Goal: Find specific page/section: Find specific page/section

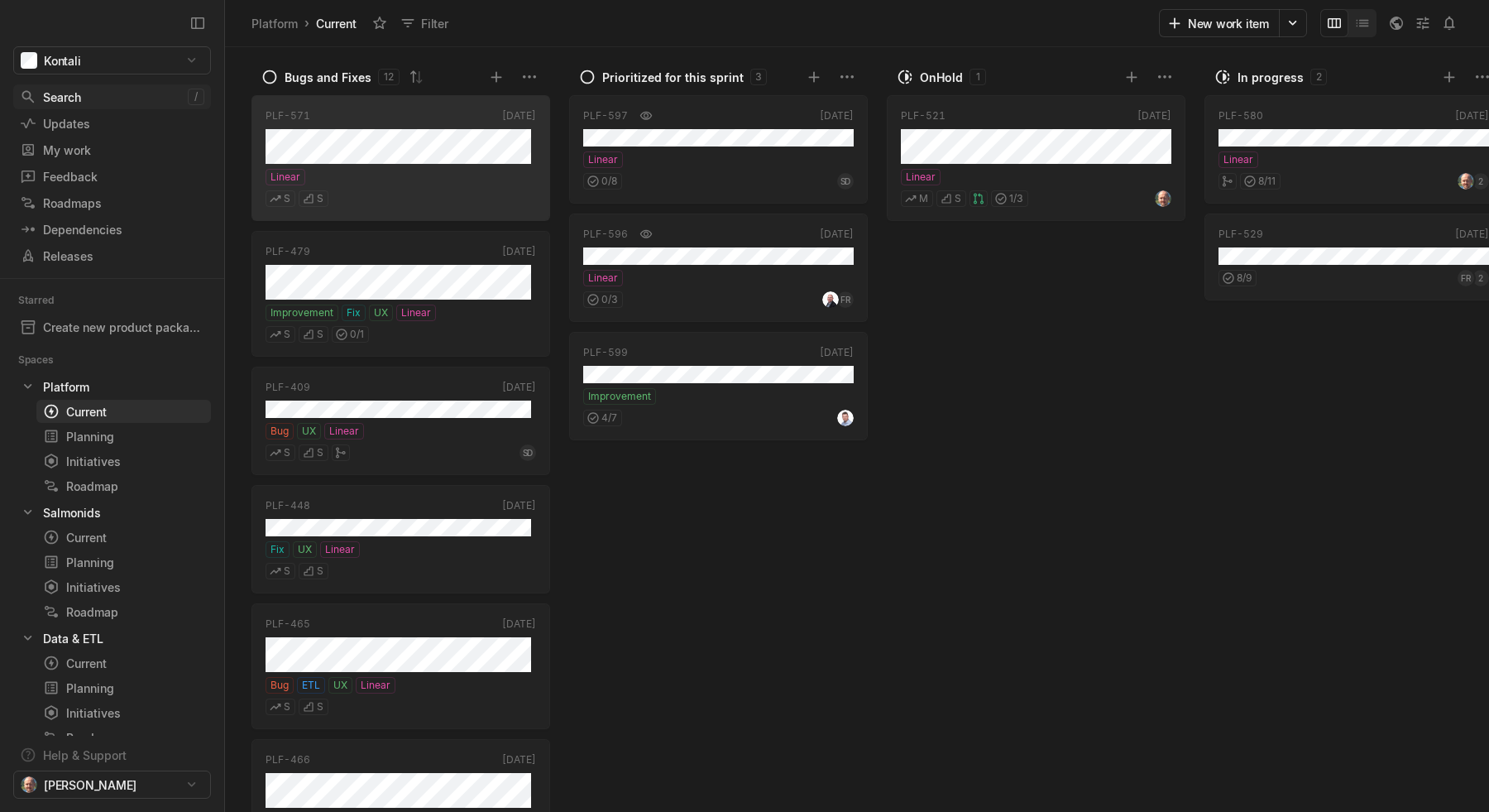
click at [69, 91] on div "Search" at bounding box center [104, 96] width 168 height 17
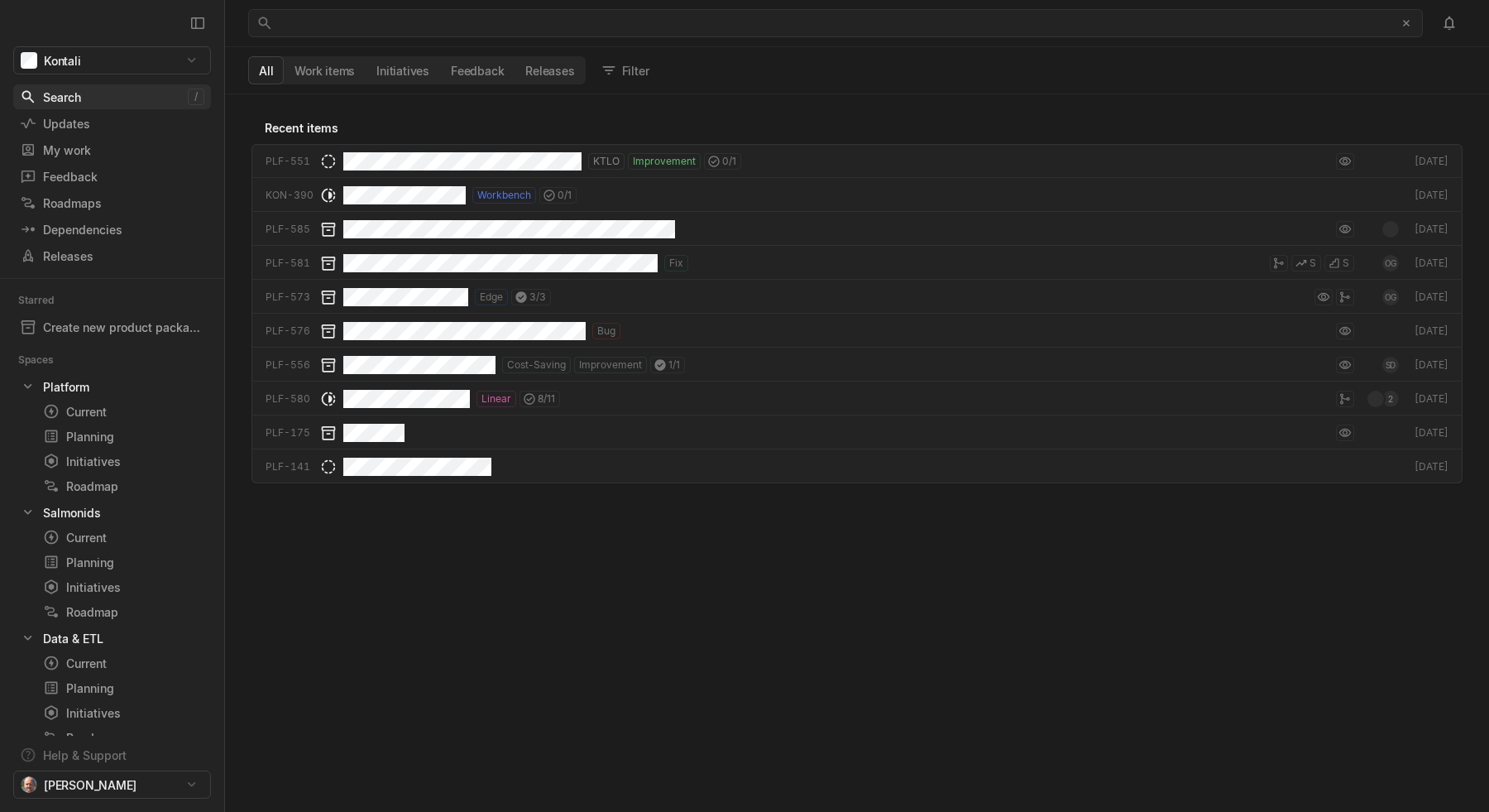
scroll to position [712, 1259]
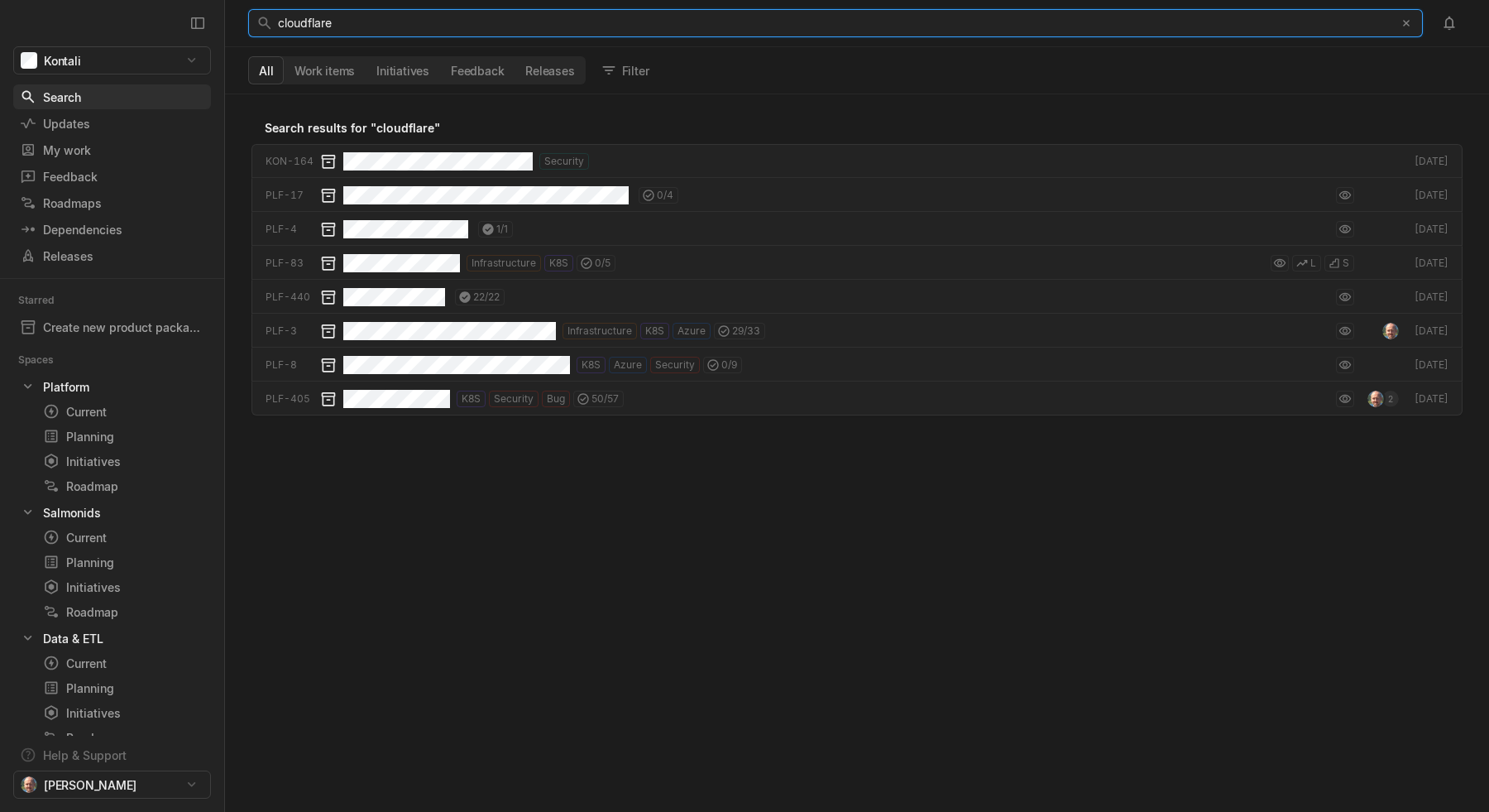
click at [371, 21] on div "cloudflare" at bounding box center [831, 23] width 1107 height 26
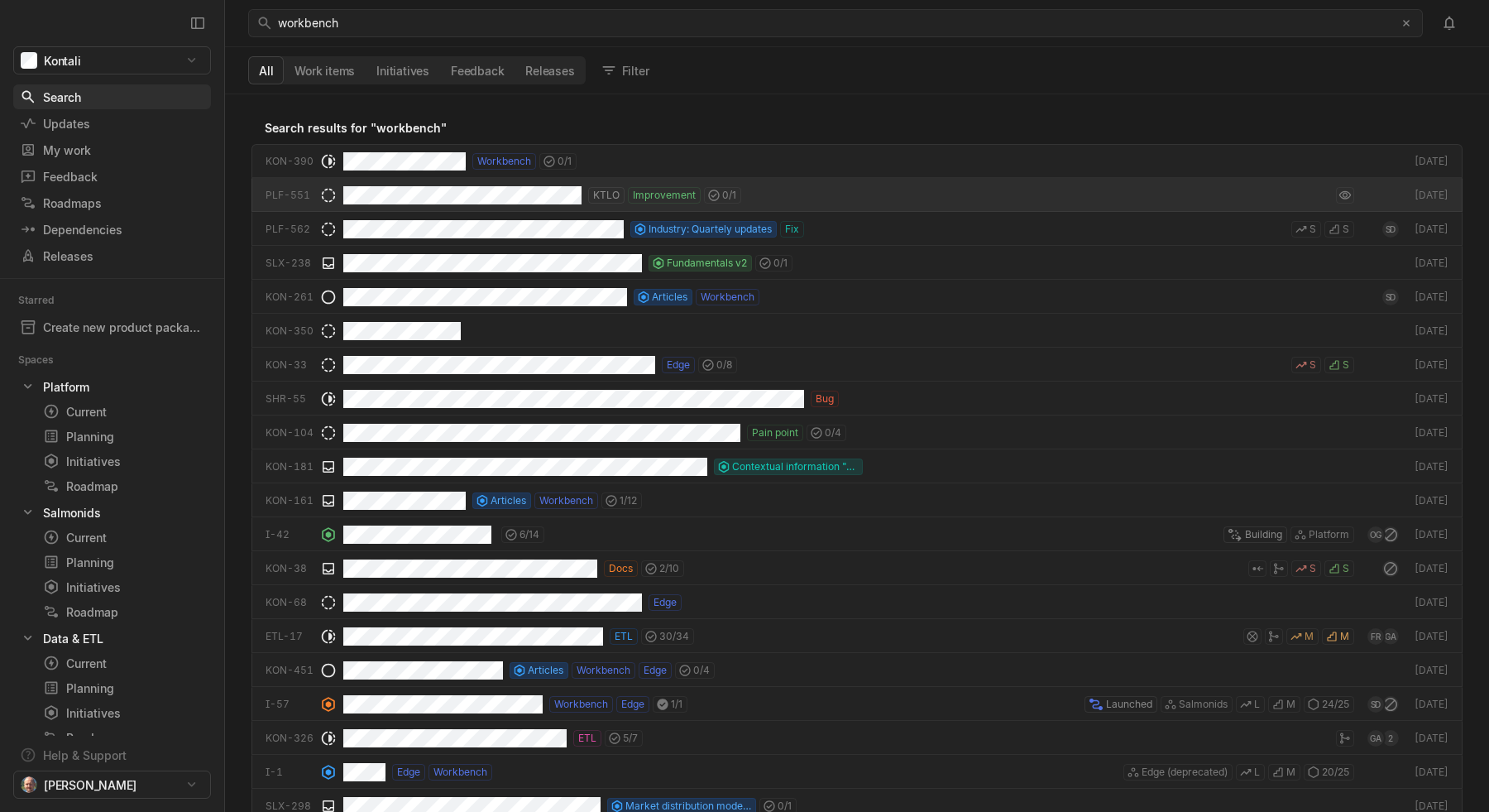
scroll to position [712, 1259]
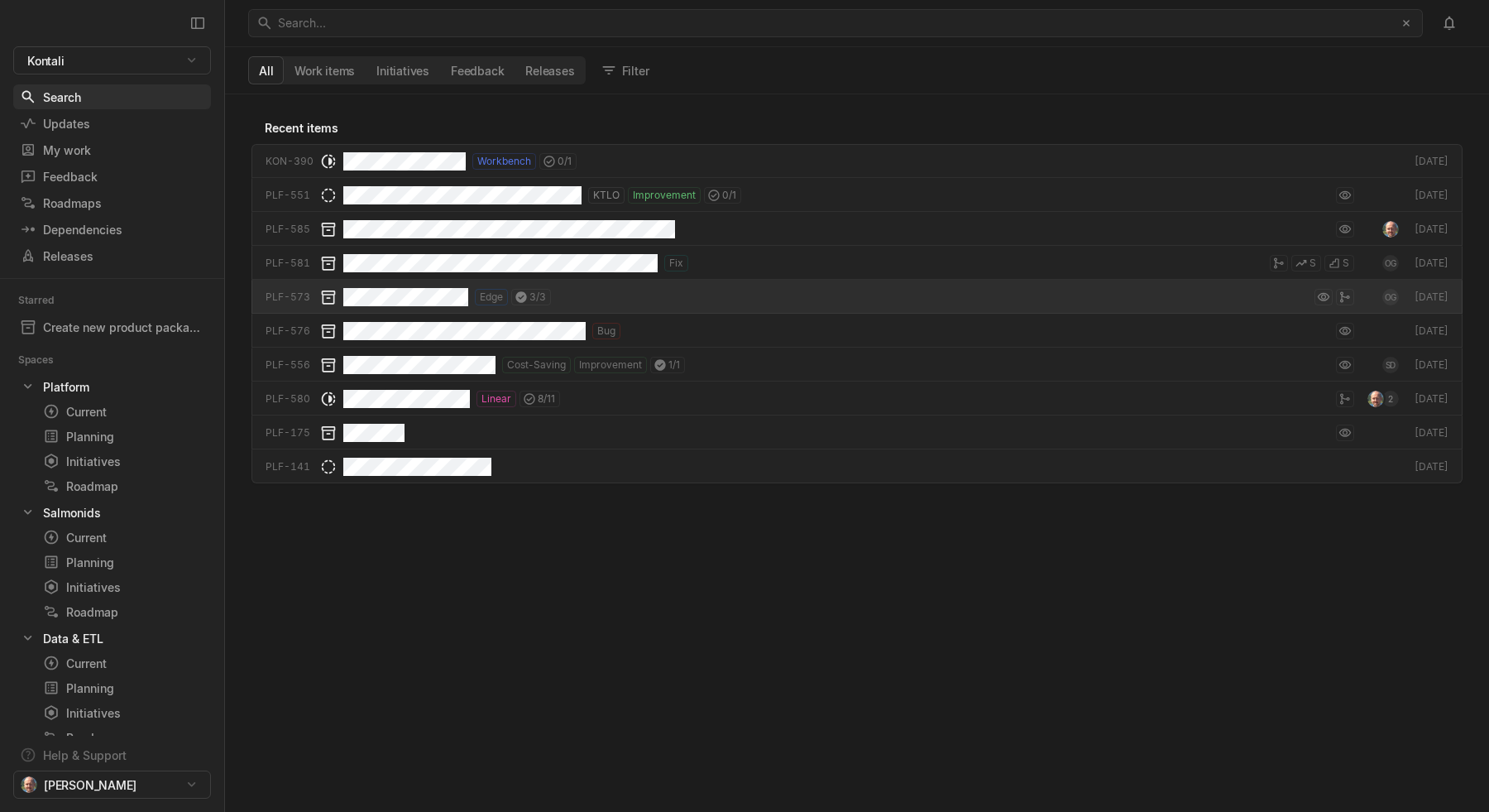
scroll to position [712, 1259]
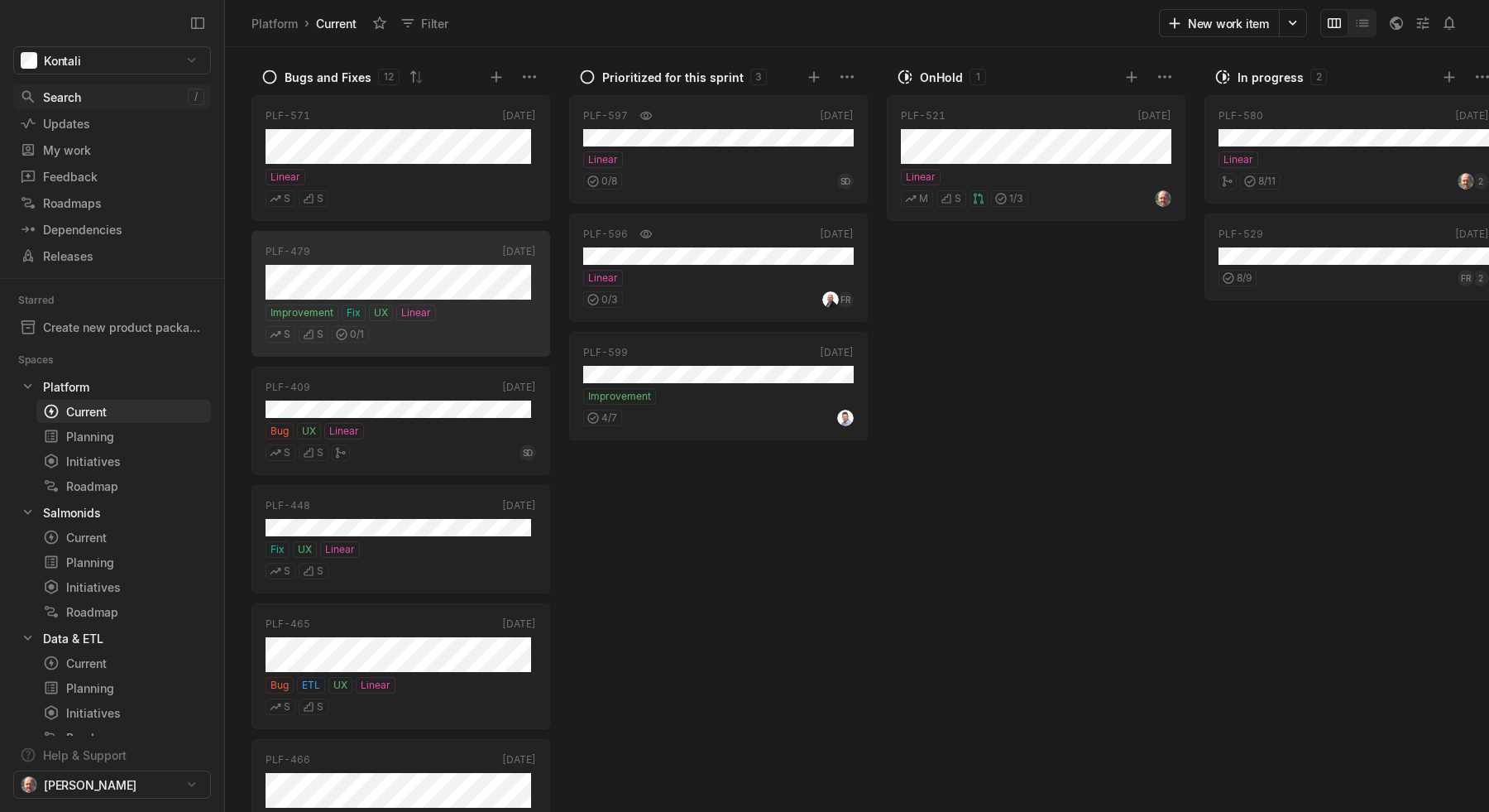
click at [96, 91] on div "Search" at bounding box center [104, 96] width 168 height 17
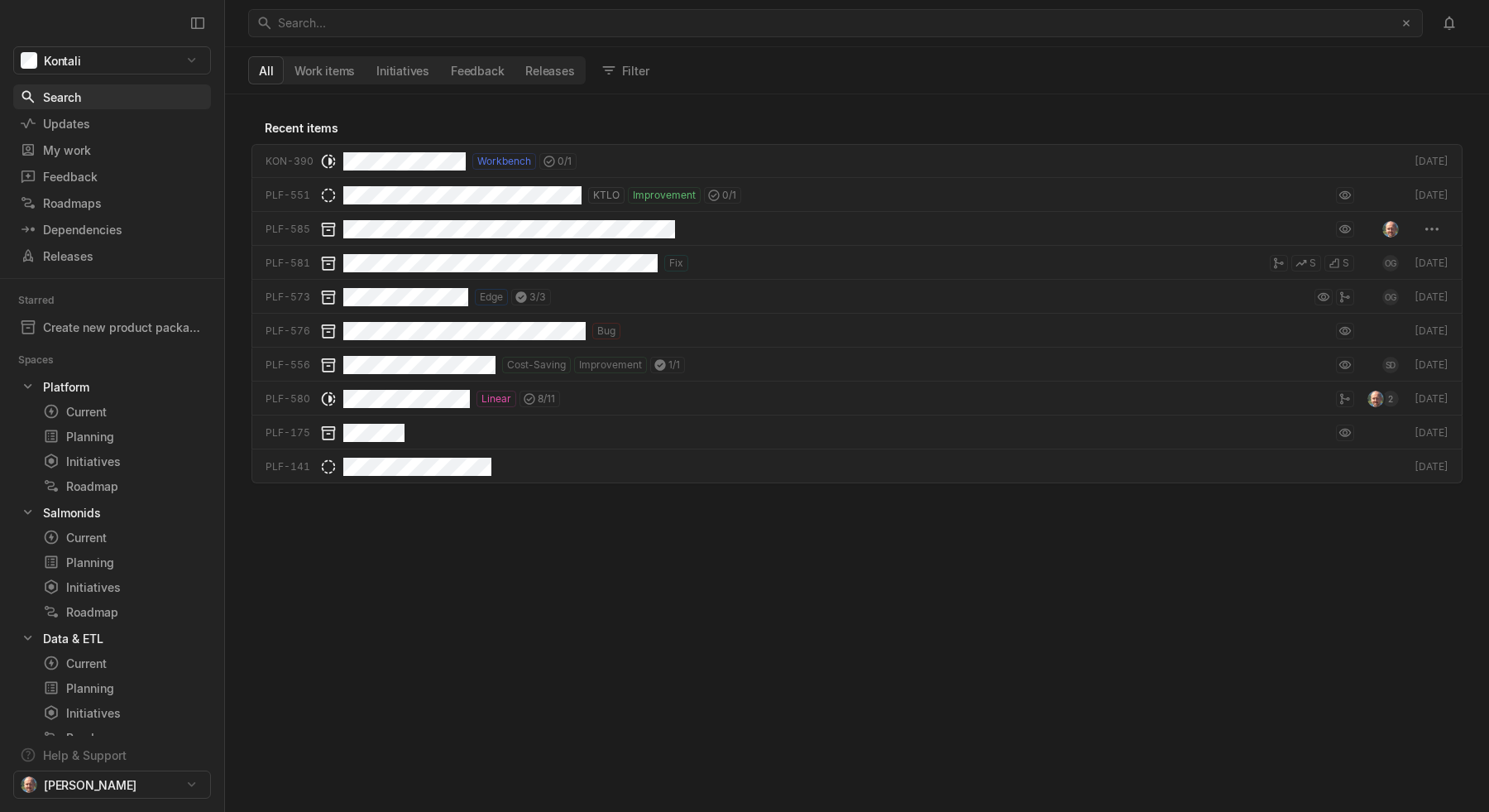
scroll to position [712, 1259]
click at [76, 386] on div "Platform" at bounding box center [66, 387] width 46 height 17
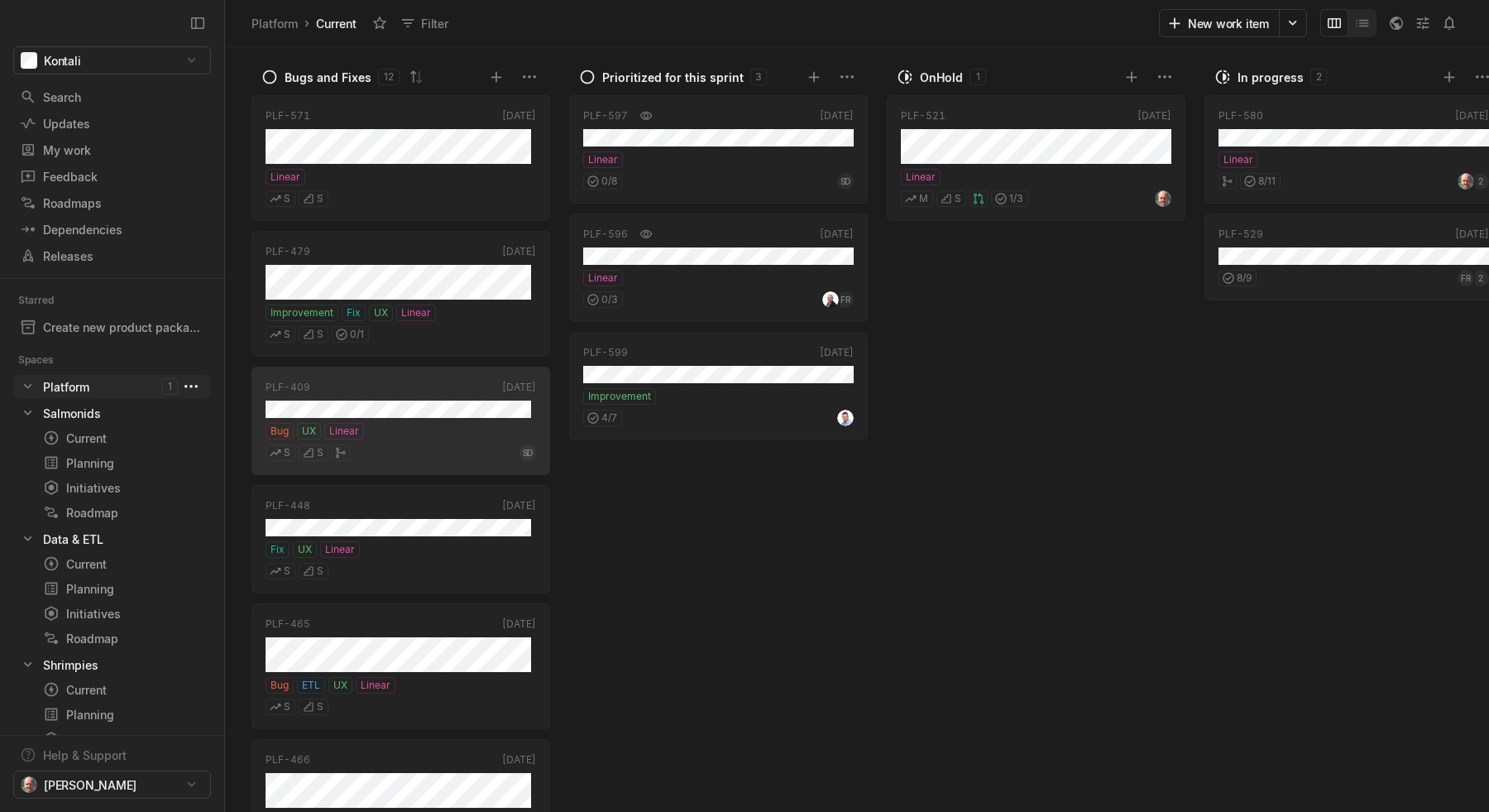
click at [187, 387] on html "Kontali Search / Updates g then u My work = Feedback g then f Roadmaps g then ⇧…" at bounding box center [744, 406] width 1489 height 812
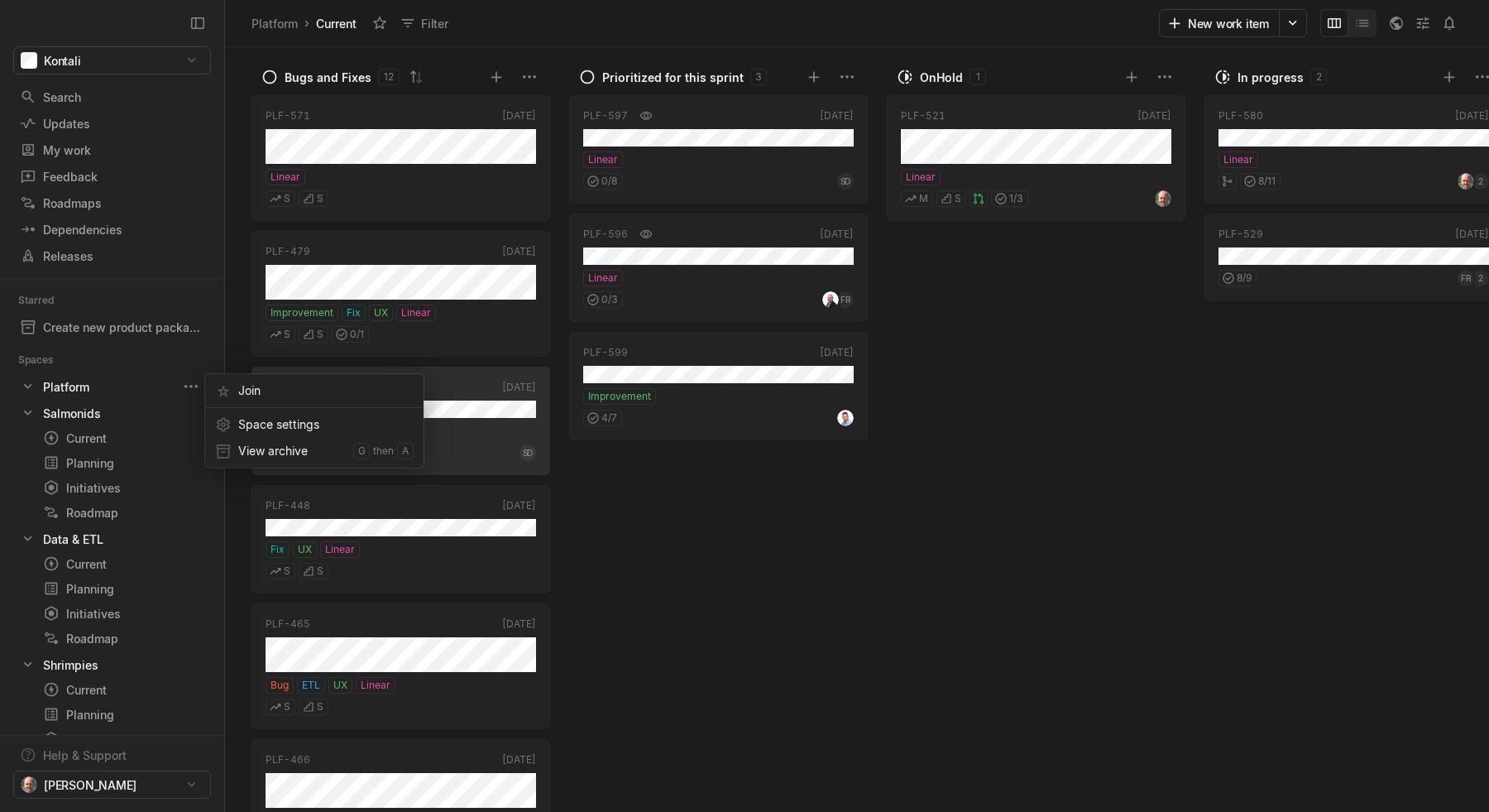
click at [82, 383] on html "Kontali Search / Updates g then u My work = Feedback g then f Roadmaps g then ⇧…" at bounding box center [744, 406] width 1489 height 812
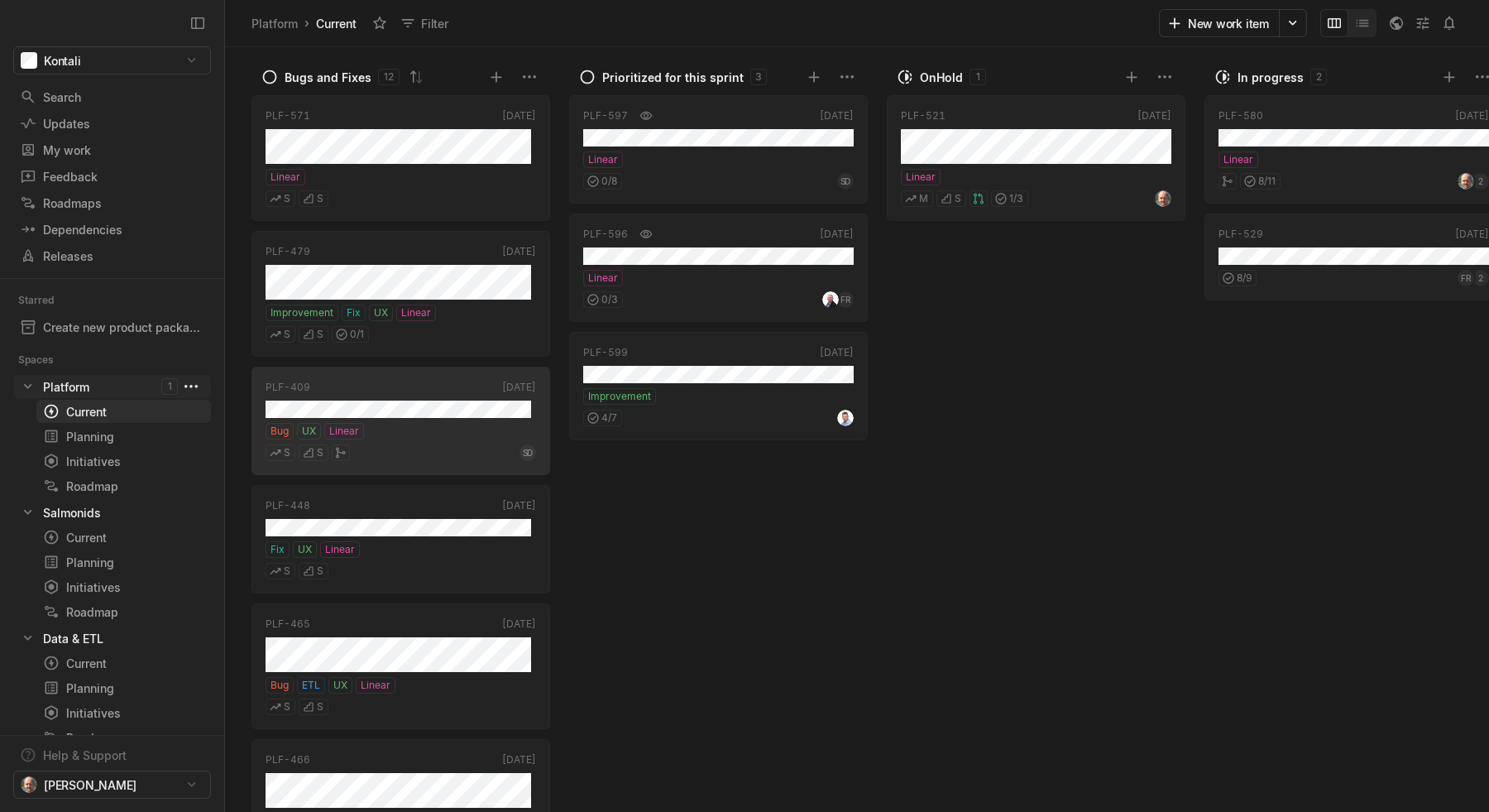
click at [187, 388] on html "Kontali Search / Updates g then u My work = Feedback g then f Roadmaps g then ⇧…" at bounding box center [744, 406] width 1489 height 812
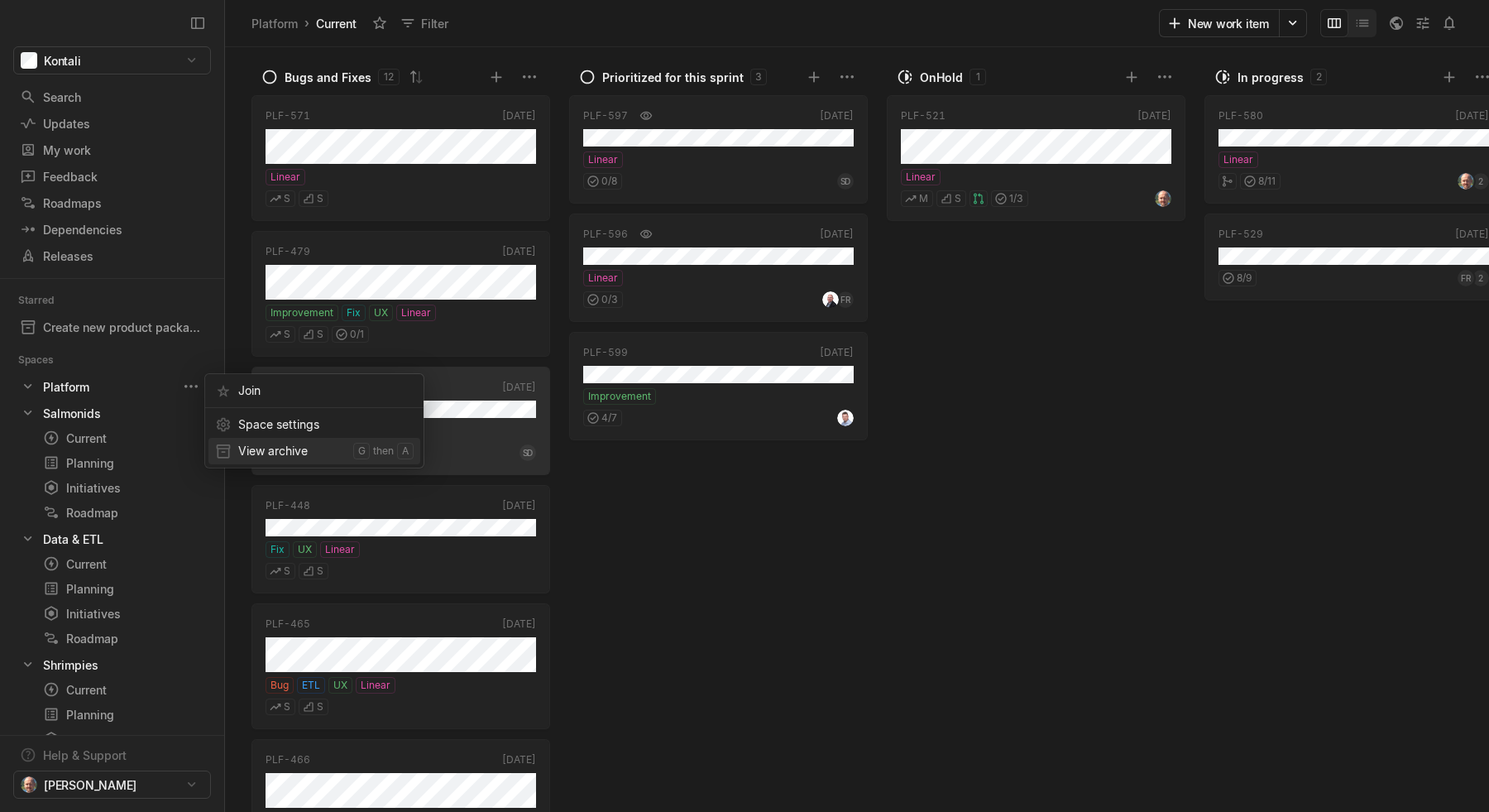
click at [248, 444] on span "View archive" at bounding box center [292, 451] width 108 height 26
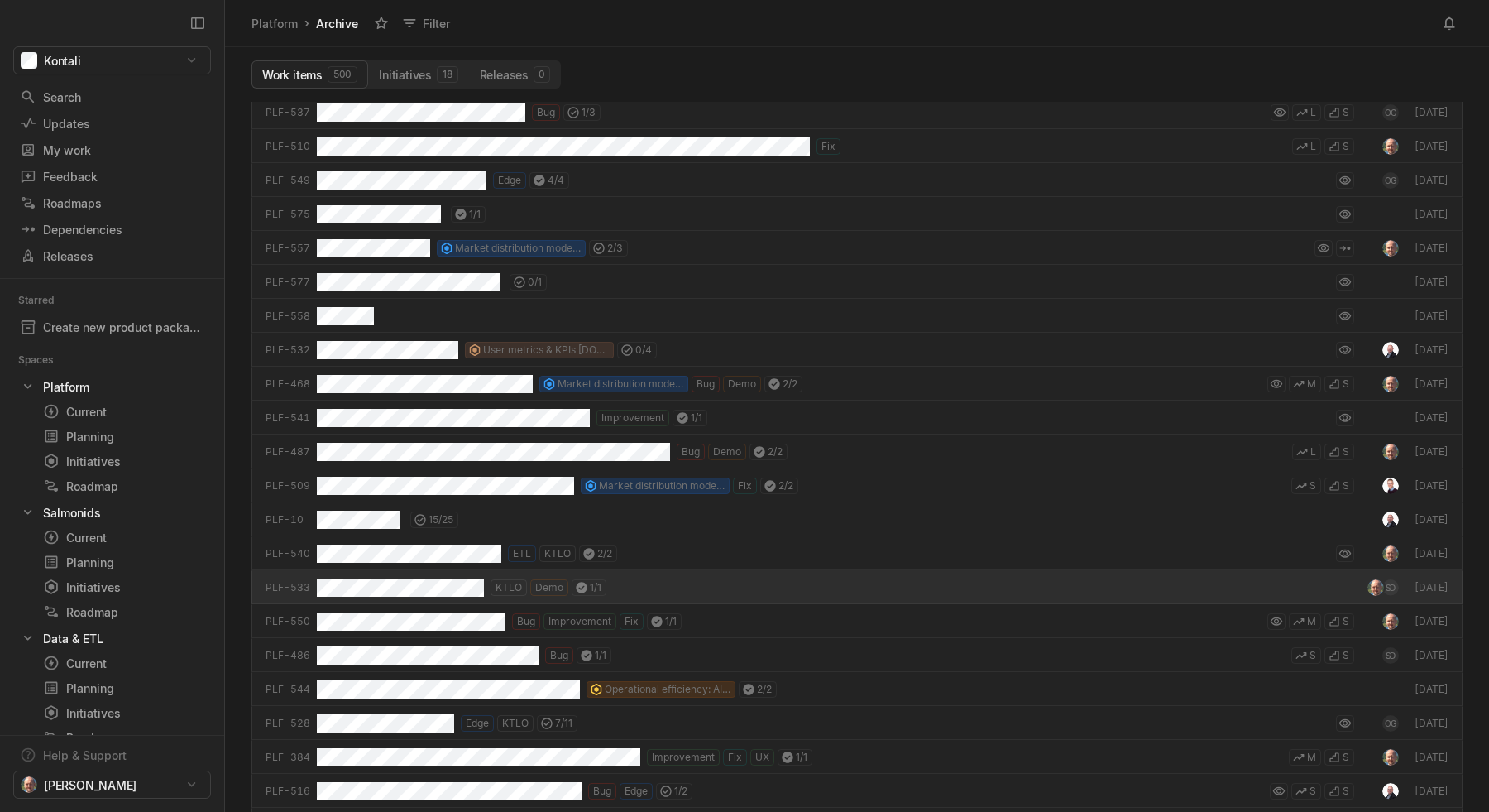
scroll to position [1706, 0]
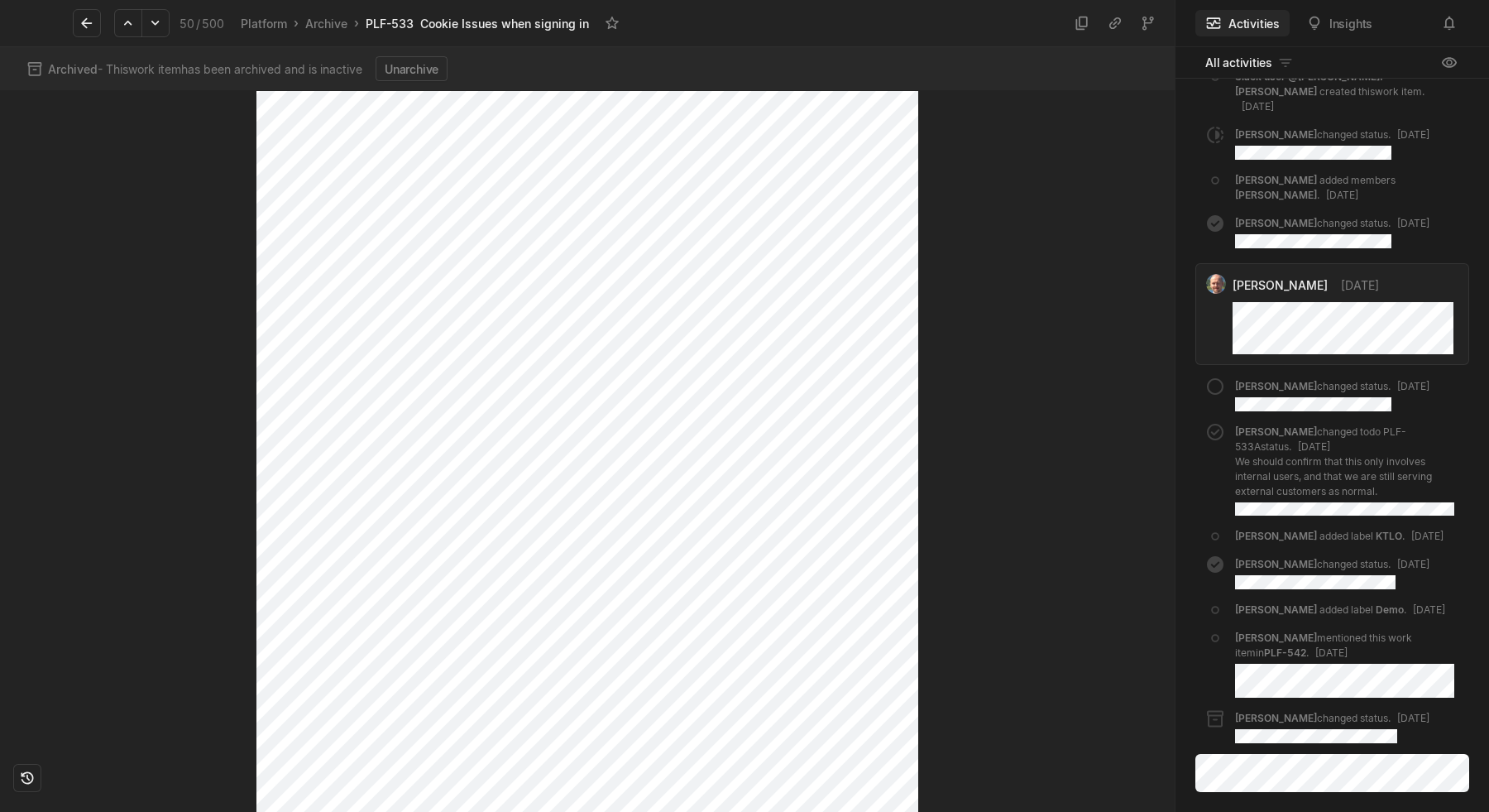
scroll to position [1274, 0]
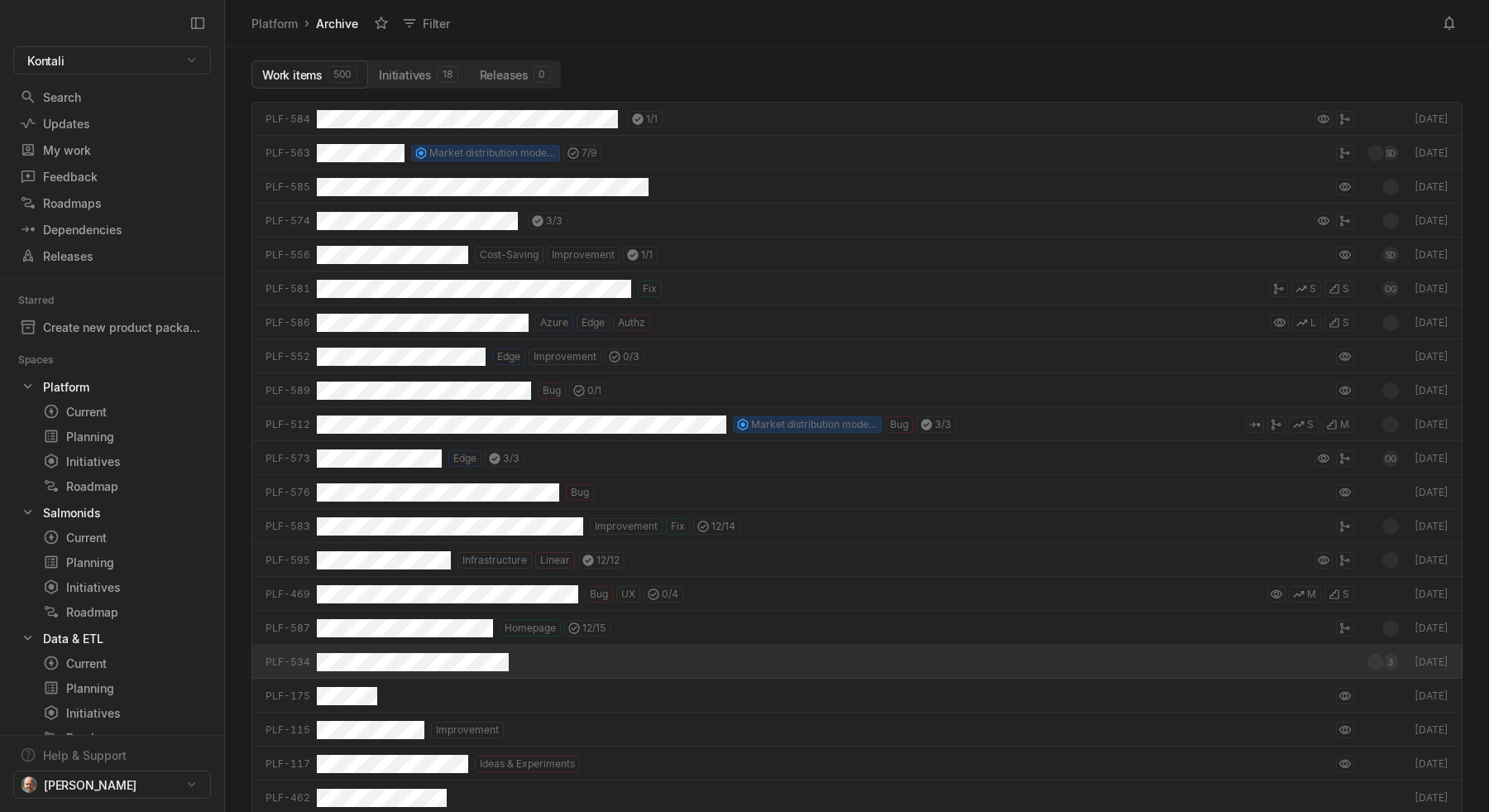
scroll to position [705, 1259]
